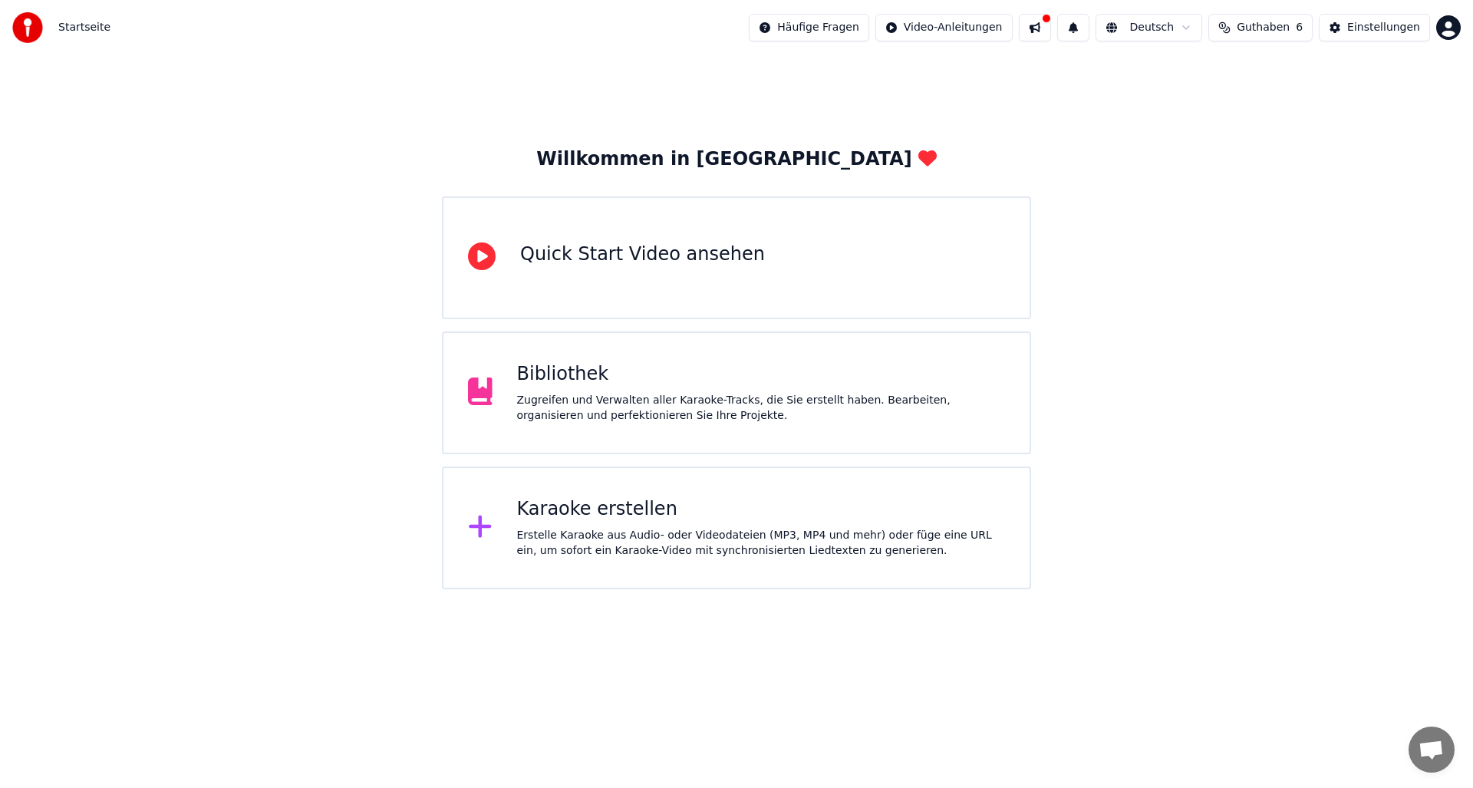
click at [679, 375] on div "Bibliothek" at bounding box center [761, 374] width 489 height 25
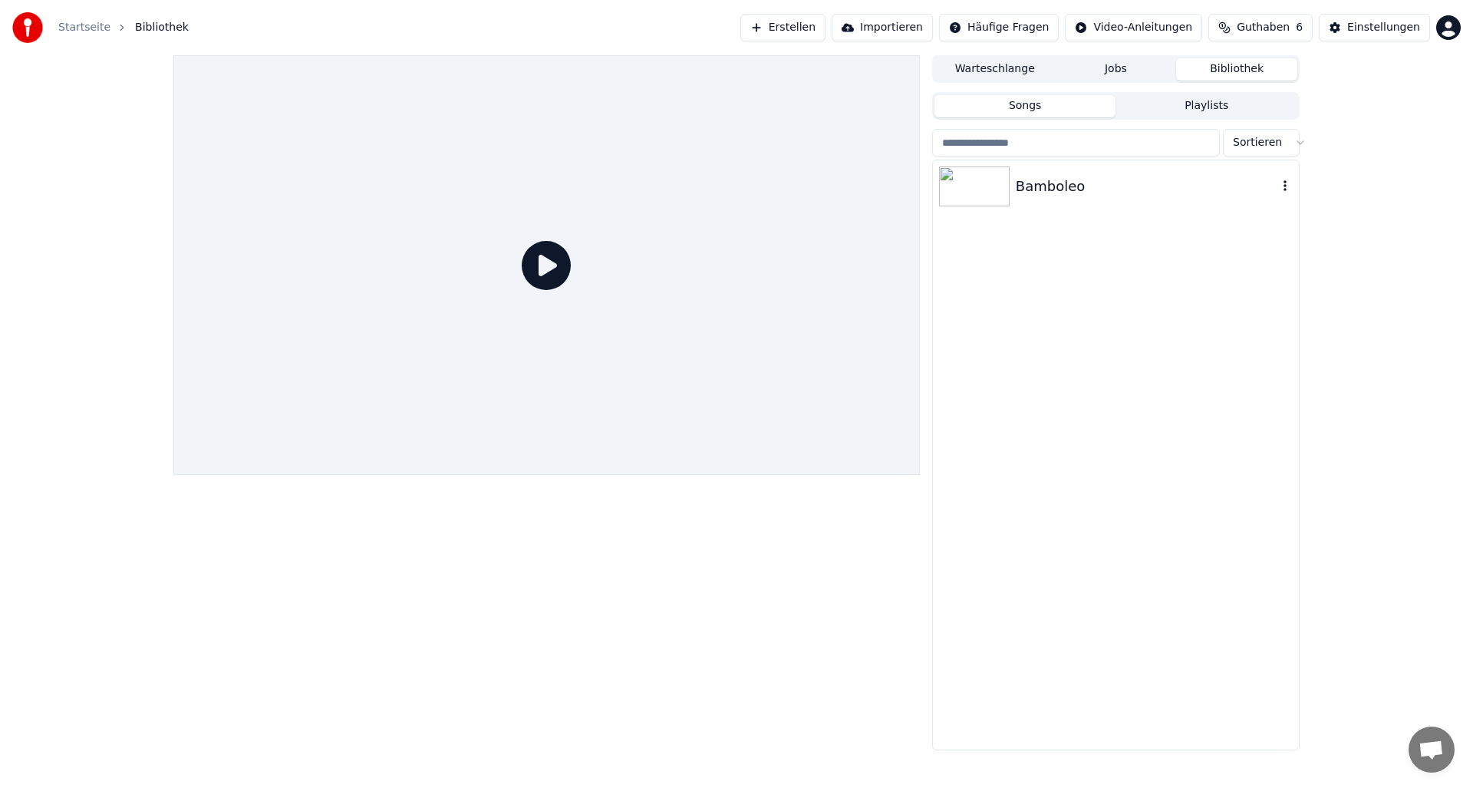
click at [979, 189] on img at bounding box center [974, 186] width 71 height 40
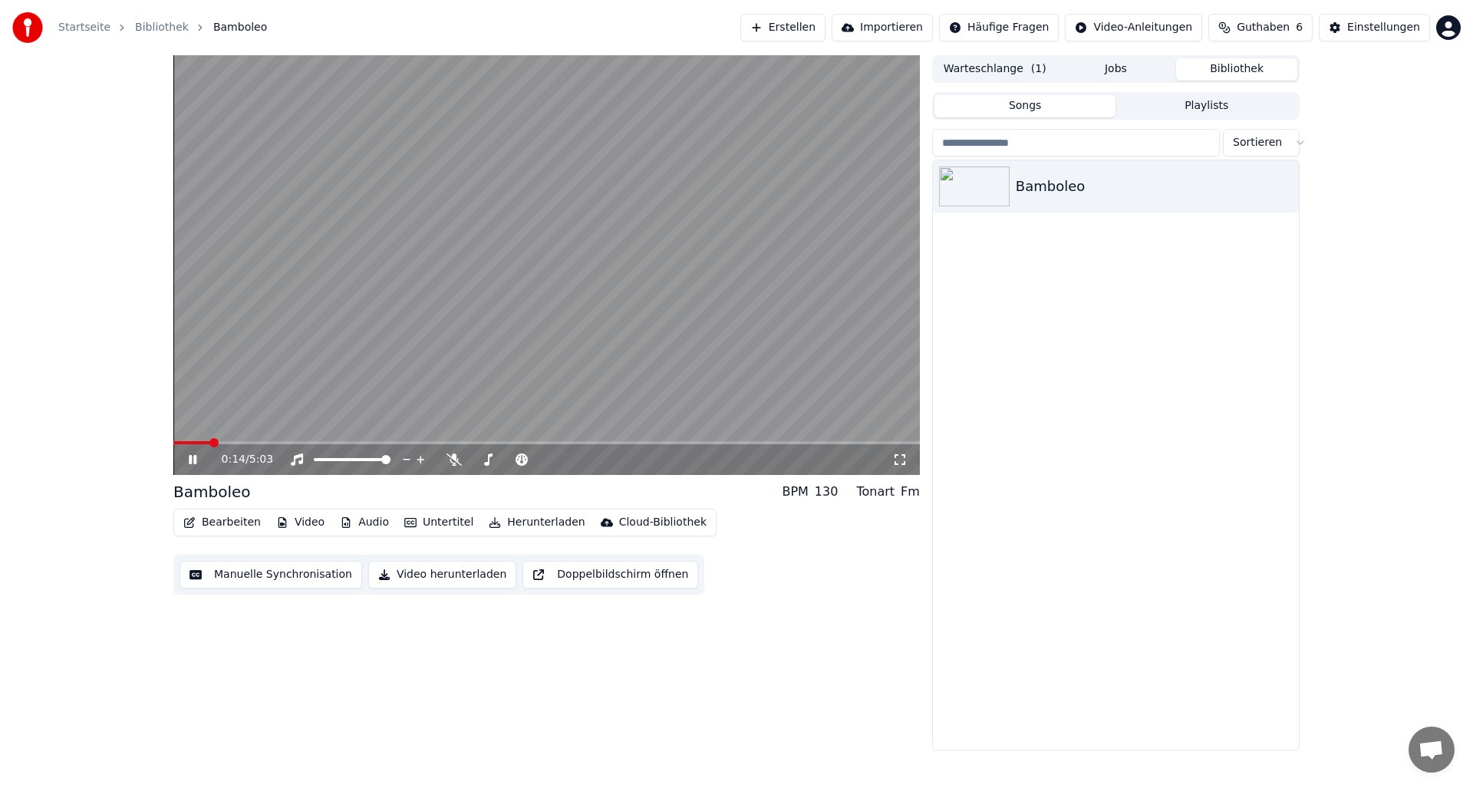
click at [281, 442] on span at bounding box center [546, 442] width 746 height 3
click at [192, 462] on icon at bounding box center [204, 459] width 36 height 12
click at [489, 443] on span at bounding box center [546, 442] width 746 height 3
click at [458, 441] on span at bounding box center [315, 442] width 285 height 3
click at [440, 443] on span at bounding box center [307, 442] width 268 height 3
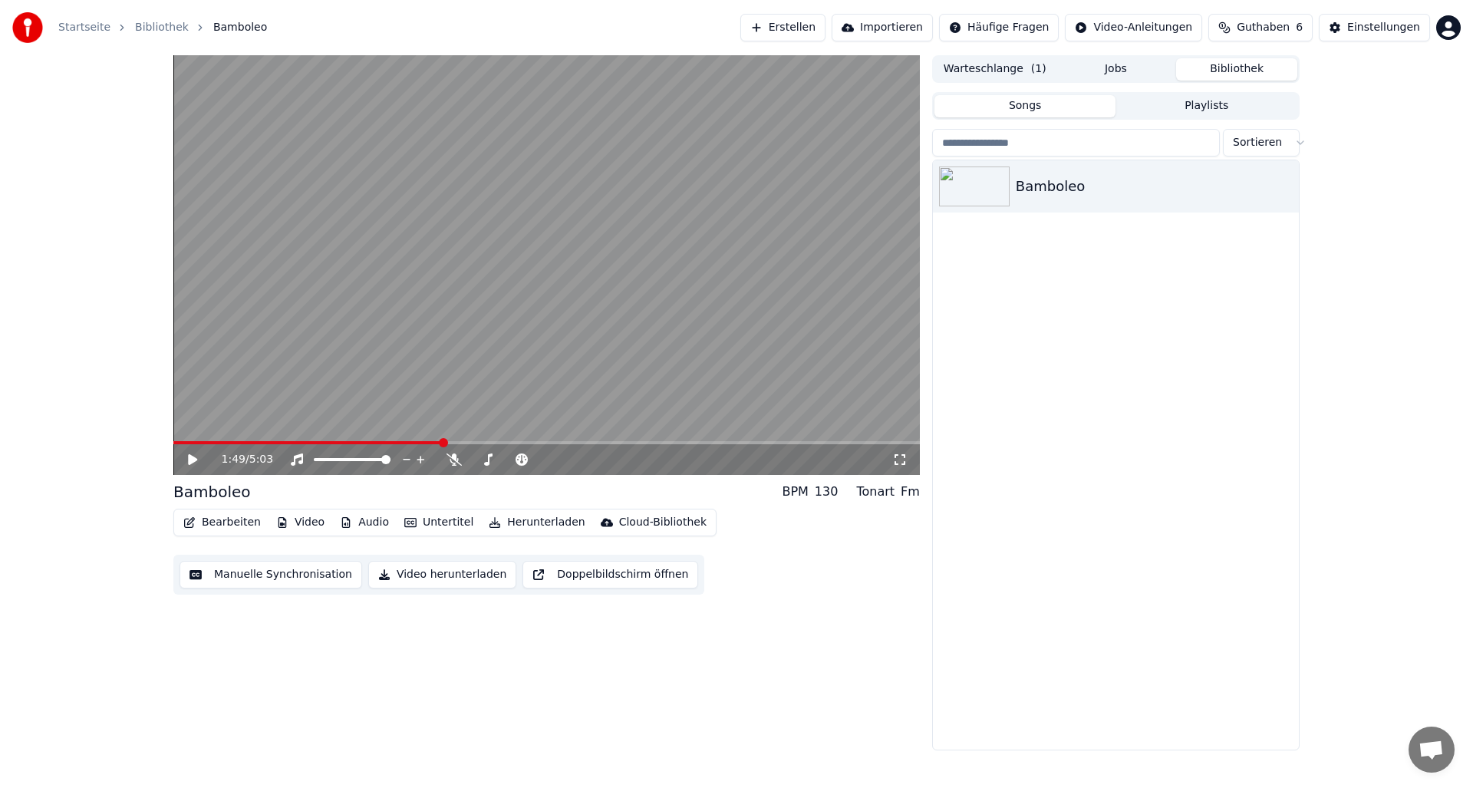
click at [456, 441] on span at bounding box center [546, 442] width 746 height 3
click at [190, 458] on icon at bounding box center [192, 459] width 9 height 11
click at [193, 459] on icon at bounding box center [204, 459] width 36 height 12
